Goal: Task Accomplishment & Management: Use online tool/utility

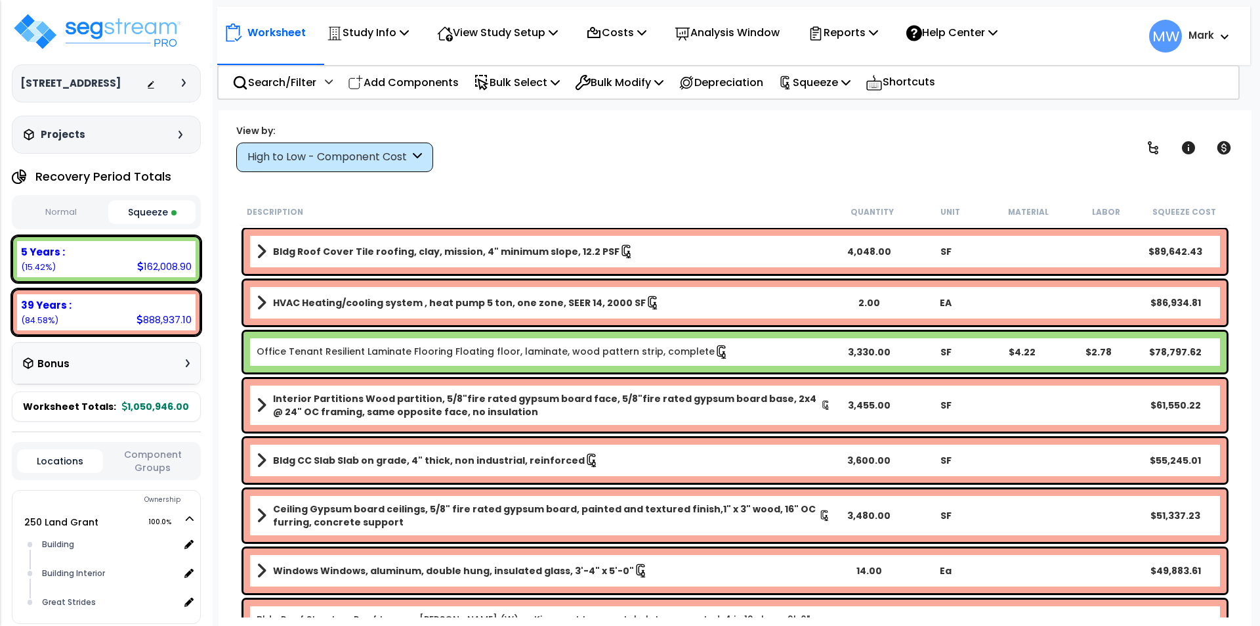
select select "2024"
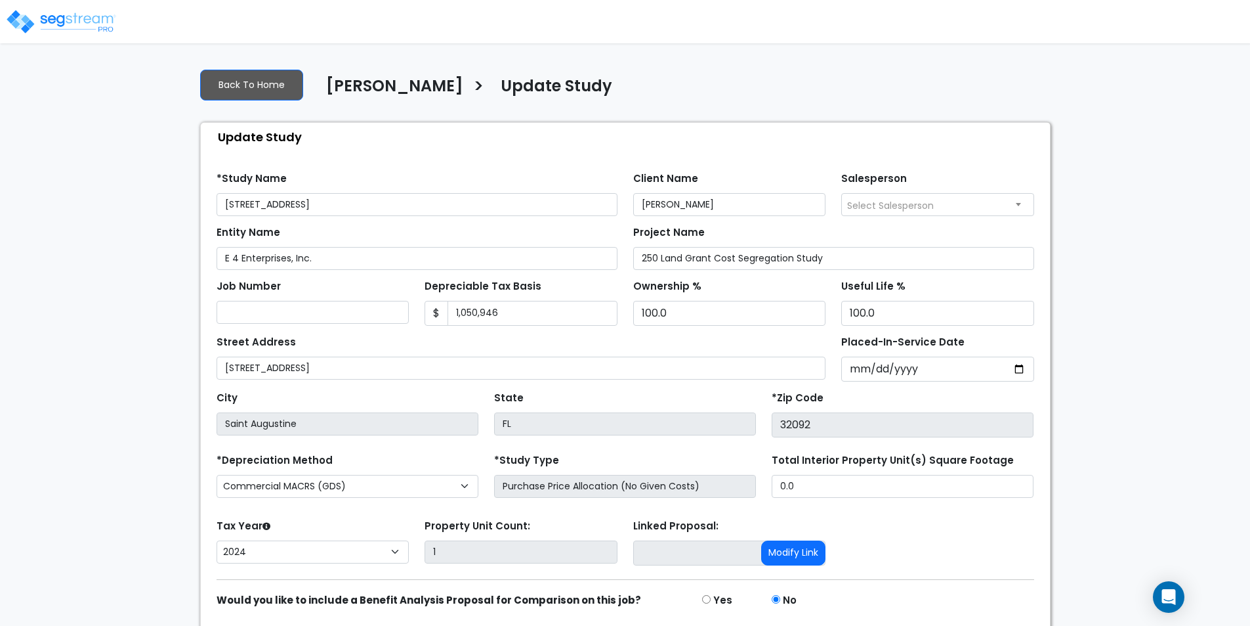
select select "2024"
click at [263, 87] on link "Back To Home" at bounding box center [251, 85] width 103 height 31
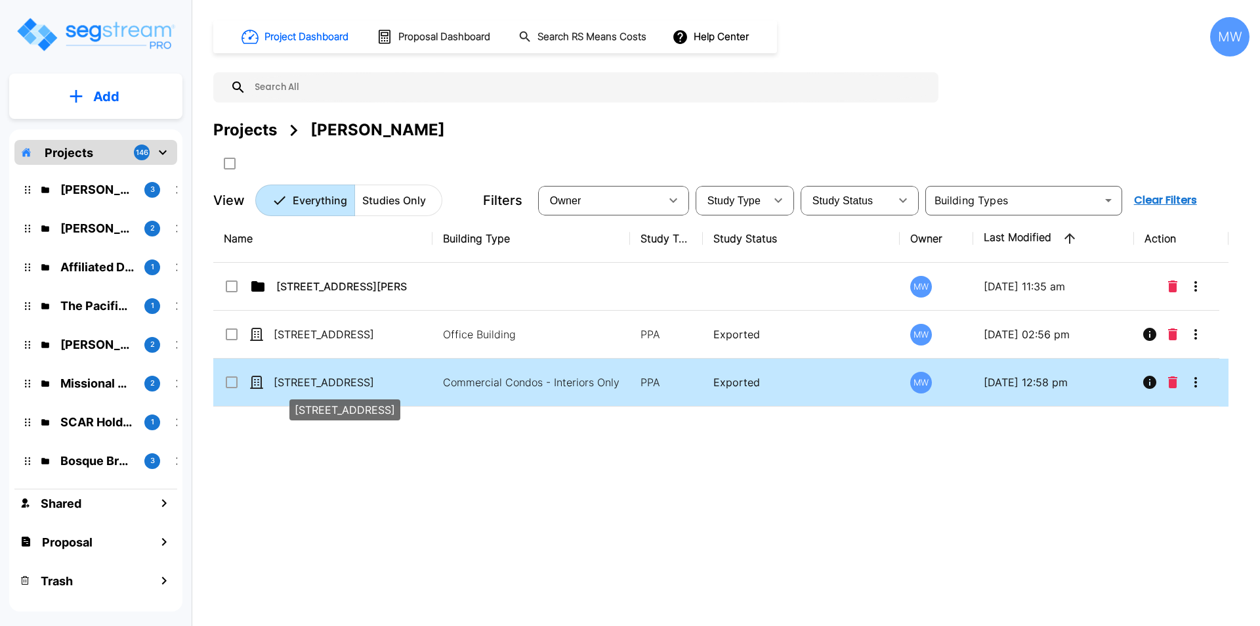
click at [303, 377] on p "[STREET_ADDRESS]" at bounding box center [339, 382] width 131 height 16
click at [304, 377] on p "[STREET_ADDRESS]" at bounding box center [339, 382] width 131 height 16
checkbox input "true"
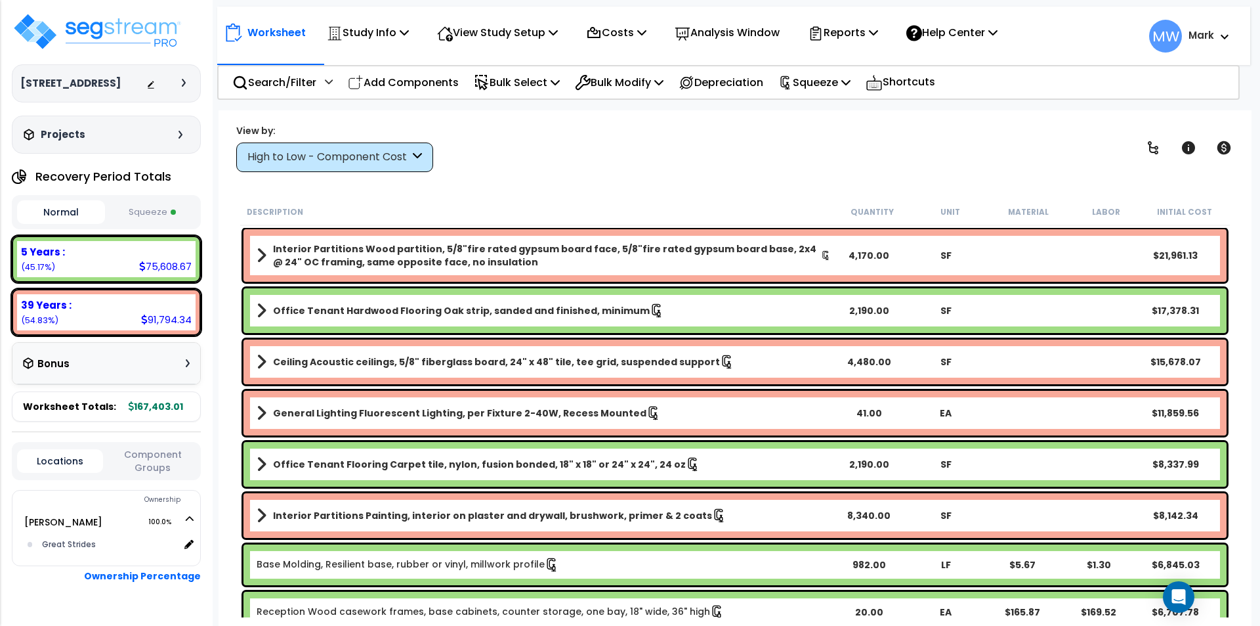
click at [163, 211] on button "Squeeze" at bounding box center [152, 212] width 88 height 23
click at [847, 33] on p "Reports" at bounding box center [843, 33] width 70 height 18
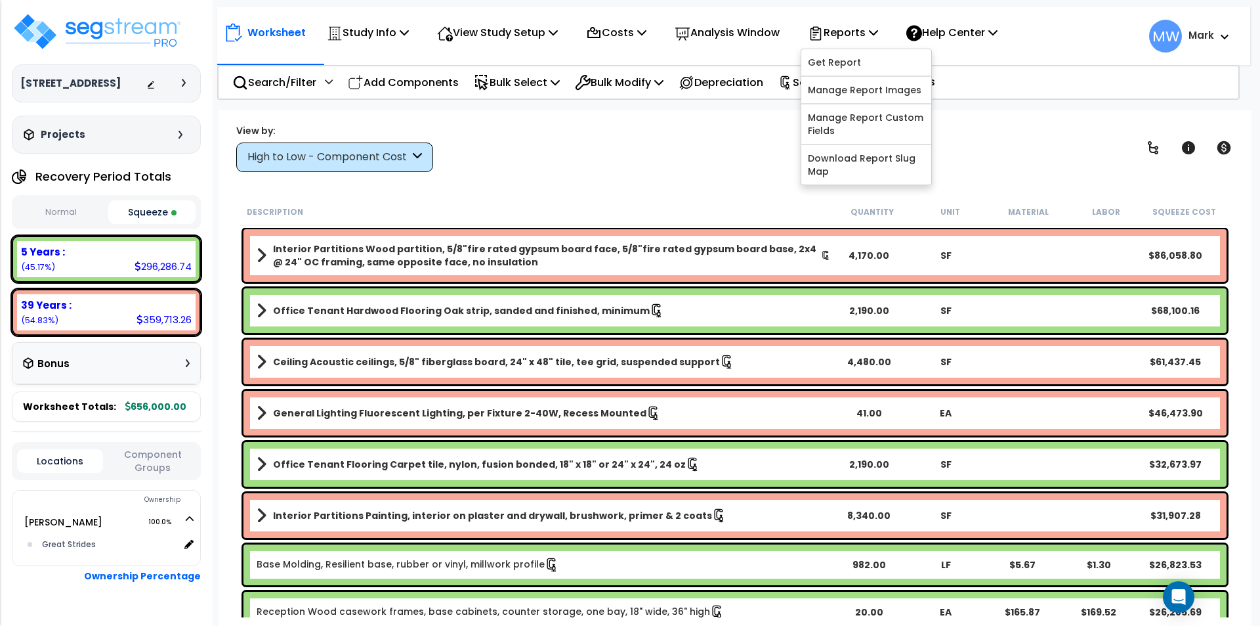
click at [729, 160] on div "View by: High to Low - Component Cost High to Low - Component Cost" at bounding box center [735, 147] width 1007 height 49
